Goal: Task Accomplishment & Management: Use online tool/utility

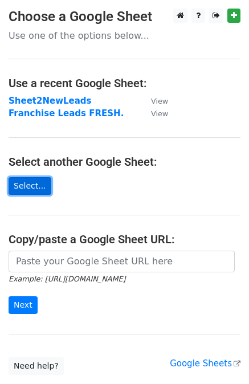
click at [28, 187] on link "Select..." at bounding box center [30, 186] width 43 height 18
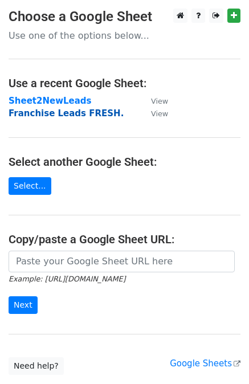
click at [63, 112] on strong "Franchise Leads FRESH." at bounding box center [66, 113] width 115 height 10
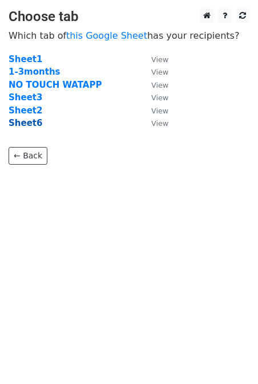
click at [30, 122] on strong "Sheet6" at bounding box center [26, 123] width 34 height 10
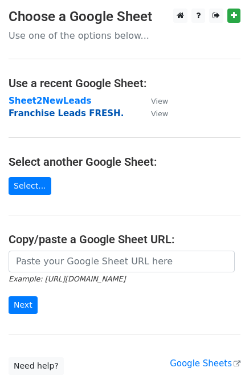
click at [44, 114] on strong "Franchise Leads FRESH." at bounding box center [66, 113] width 115 height 10
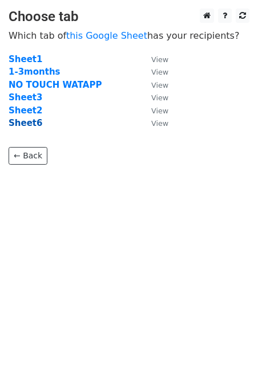
click at [30, 119] on strong "Sheet6" at bounding box center [26, 123] width 34 height 10
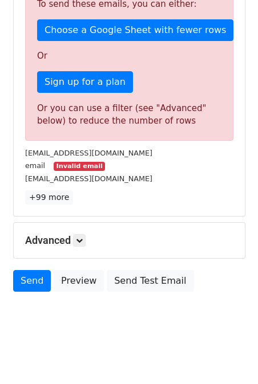
scroll to position [279, 0]
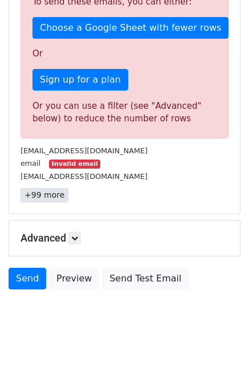
click at [48, 194] on link "+99 more" at bounding box center [45, 195] width 48 height 14
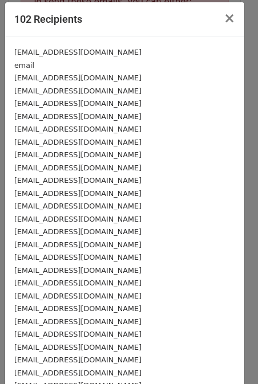
scroll to position [0, 0]
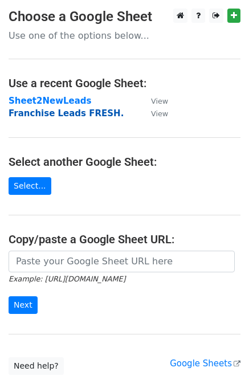
click at [57, 111] on strong "Franchise Leads FRESH." at bounding box center [66, 113] width 115 height 10
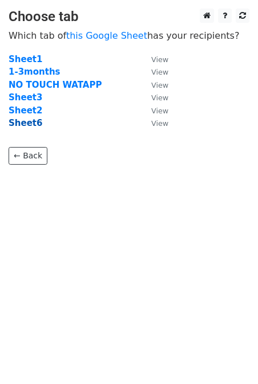
click at [17, 126] on strong "Sheet6" at bounding box center [26, 123] width 34 height 10
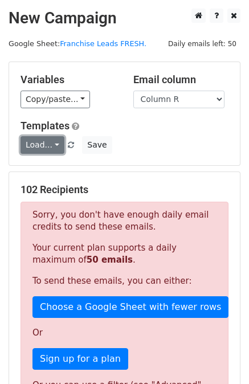
click at [43, 149] on link "Load..." at bounding box center [43, 145] width 44 height 18
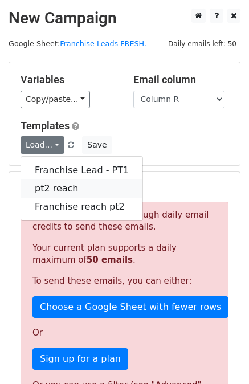
click at [51, 186] on link "pt2 reach" at bounding box center [81, 188] width 121 height 18
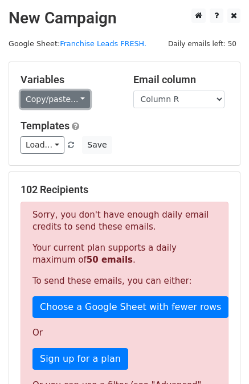
click at [75, 99] on link "Copy/paste..." at bounding box center [56, 100] width 70 height 18
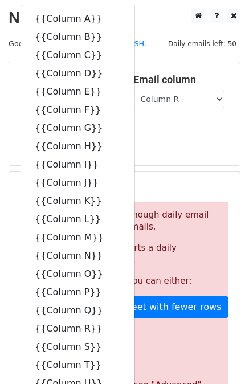
click at [176, 121] on h5 "Templates" at bounding box center [125, 126] width 208 height 13
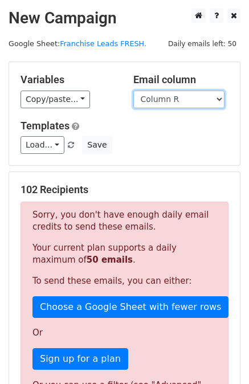
click at [181, 103] on select "Column A Column B Column C Column D Column E Column F Column G Column H Column …" at bounding box center [178, 100] width 91 height 18
click at [114, 126] on h5 "Templates" at bounding box center [125, 126] width 208 height 13
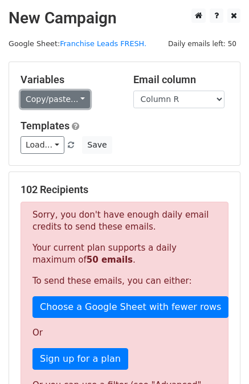
click at [75, 92] on link "Copy/paste..." at bounding box center [56, 100] width 70 height 18
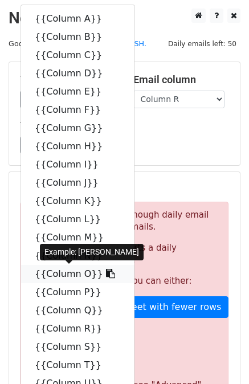
click at [106, 269] on icon at bounding box center [110, 273] width 9 height 9
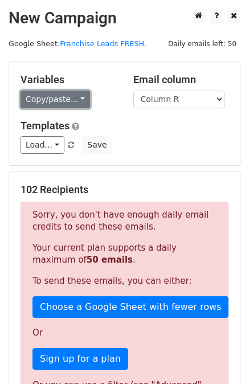
click at [68, 97] on link "Copy/paste..." at bounding box center [56, 100] width 70 height 18
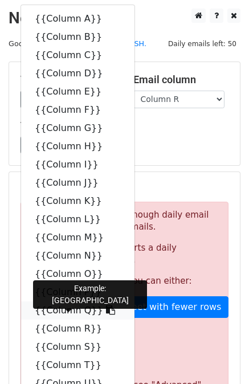
click at [68, 313] on link "{{Column Q}}" at bounding box center [77, 310] width 113 height 18
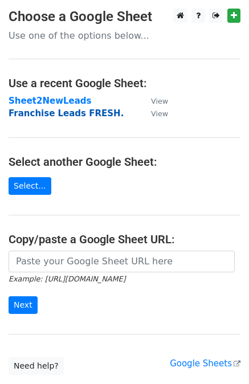
click at [61, 111] on strong "Franchise Leads FRESH." at bounding box center [66, 113] width 115 height 10
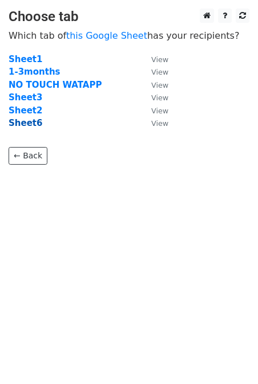
click at [31, 123] on strong "Sheet6" at bounding box center [26, 123] width 34 height 10
